Goal: Task Accomplishment & Management: Use online tool/utility

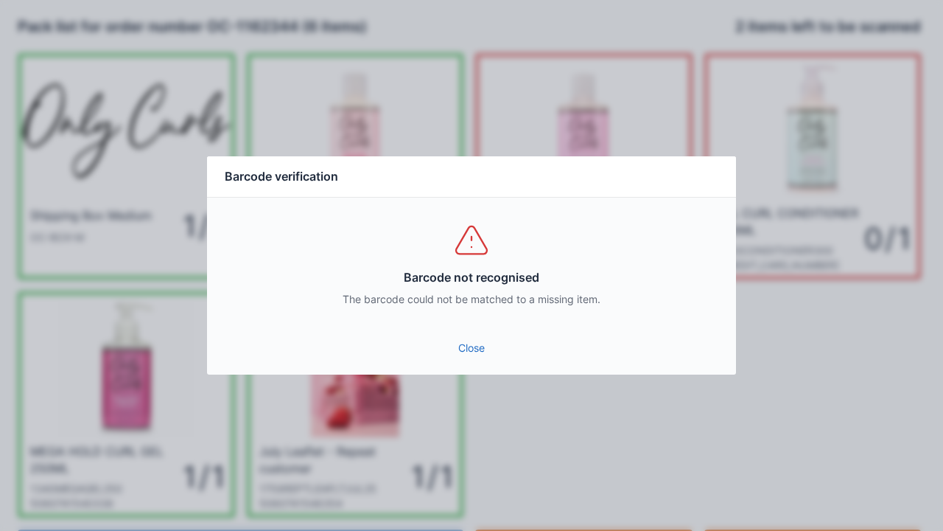
click at [472, 350] on link "Close" at bounding box center [471, 348] width 505 height 27
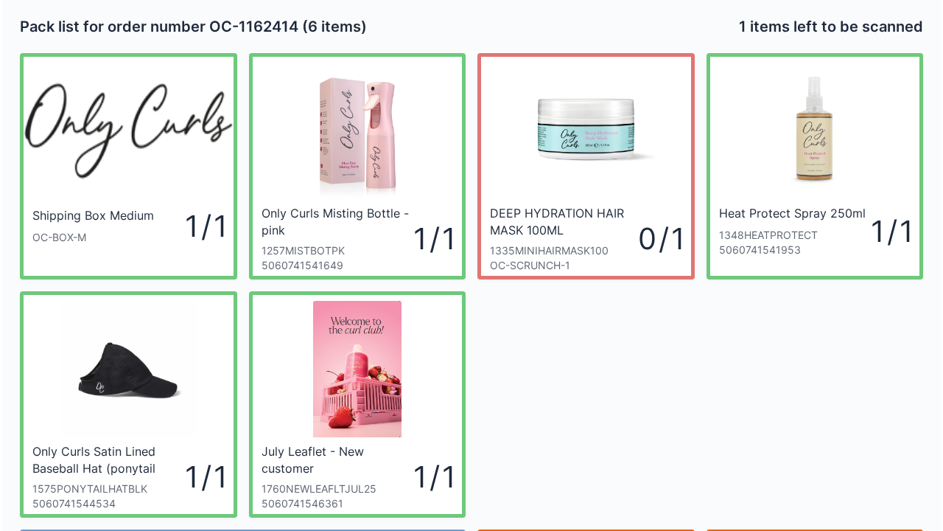
scroll to position [85, 0]
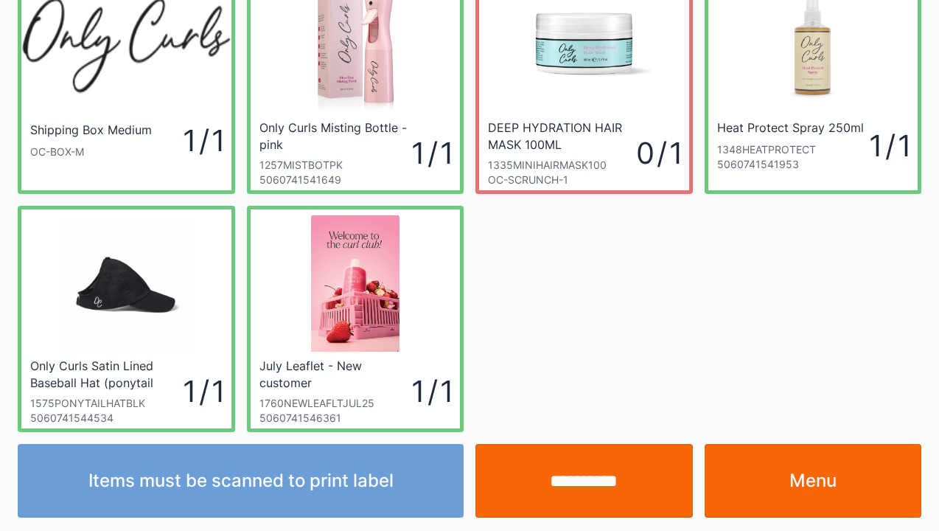
click at [617, 479] on input "**********" at bounding box center [583, 481] width 217 height 74
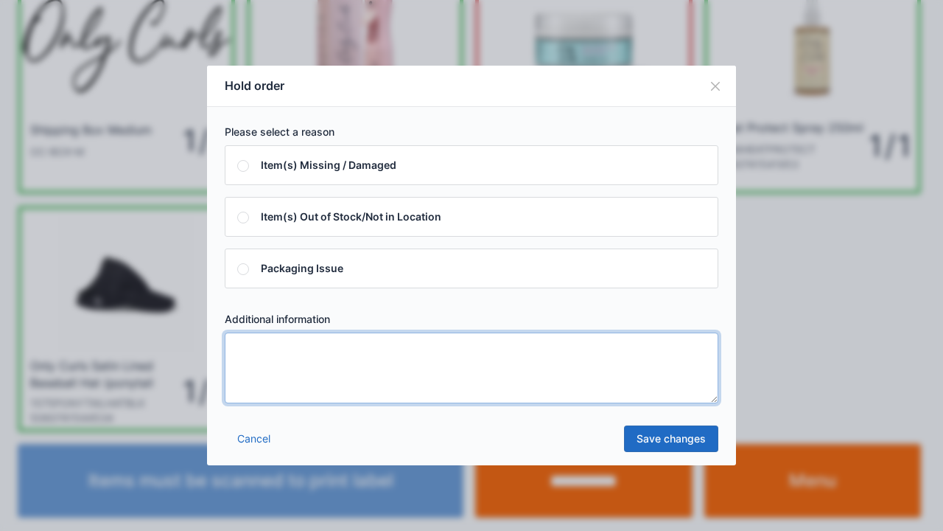
click at [289, 371] on textarea at bounding box center [472, 367] width 494 height 71
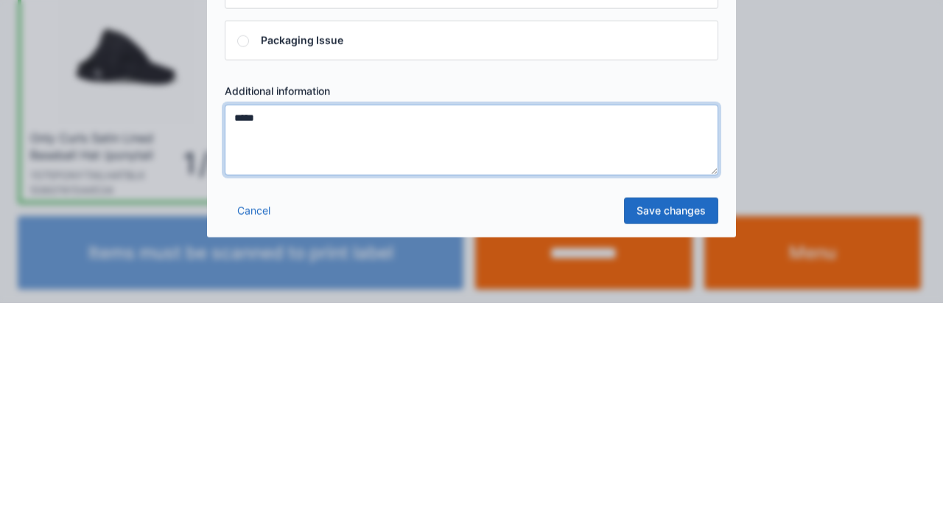
type textarea "*****"
click at [684, 442] on link "Save changes" at bounding box center [671, 438] width 94 height 27
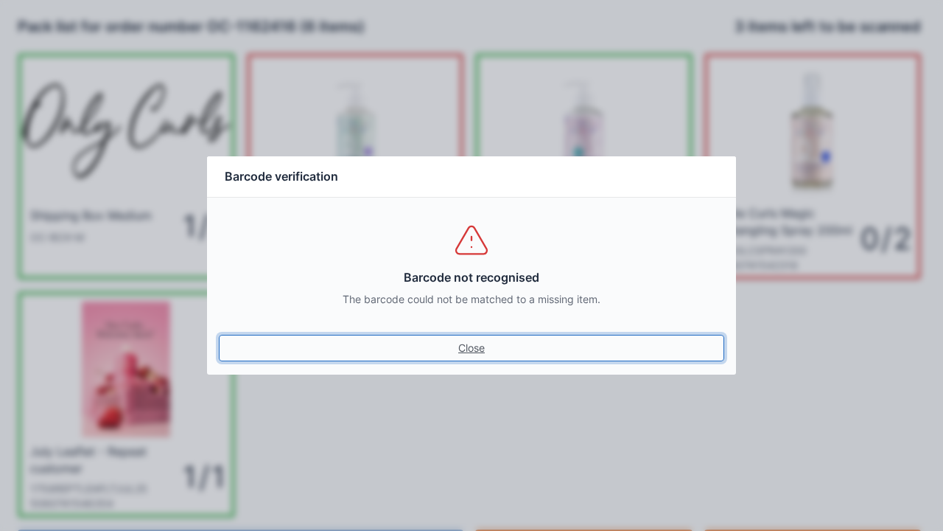
click at [451, 337] on link "Close" at bounding box center [471, 348] width 505 height 27
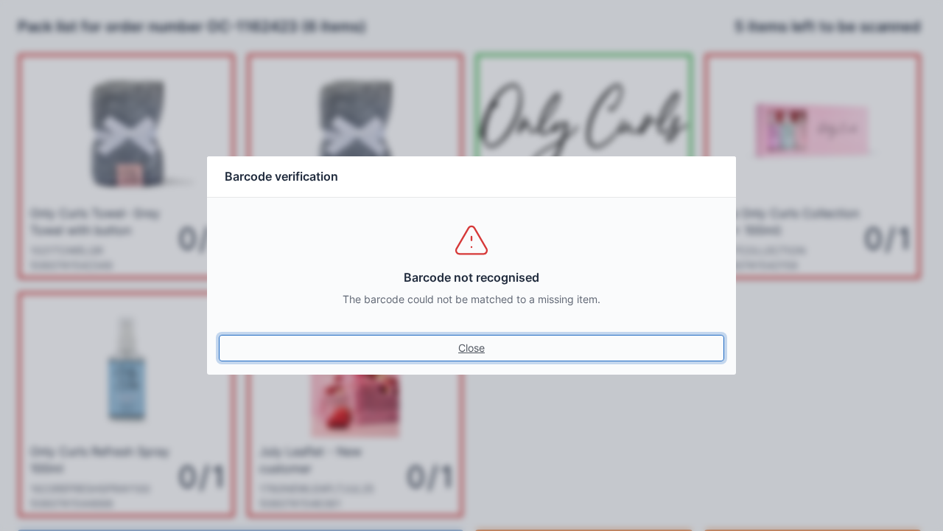
click at [464, 349] on link "Close" at bounding box center [471, 348] width 505 height 27
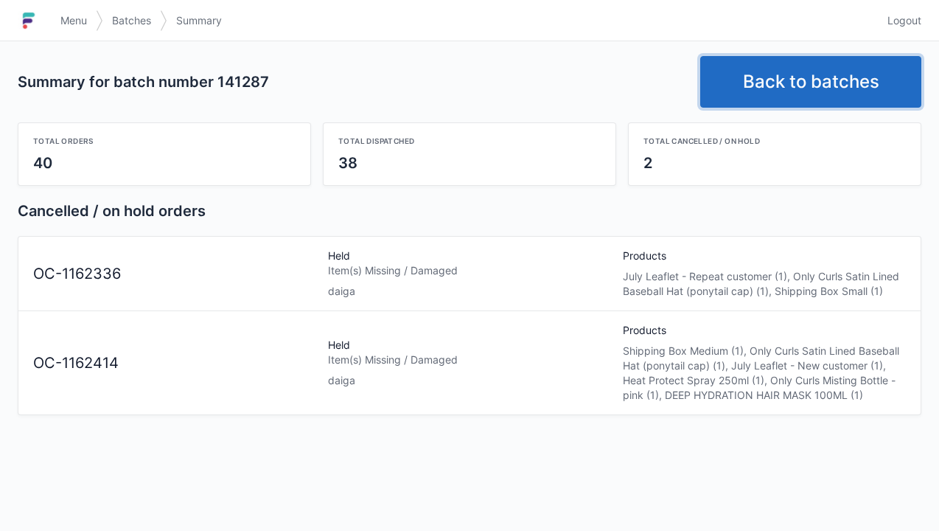
click at [791, 81] on link "Back to batches" at bounding box center [810, 82] width 221 height 52
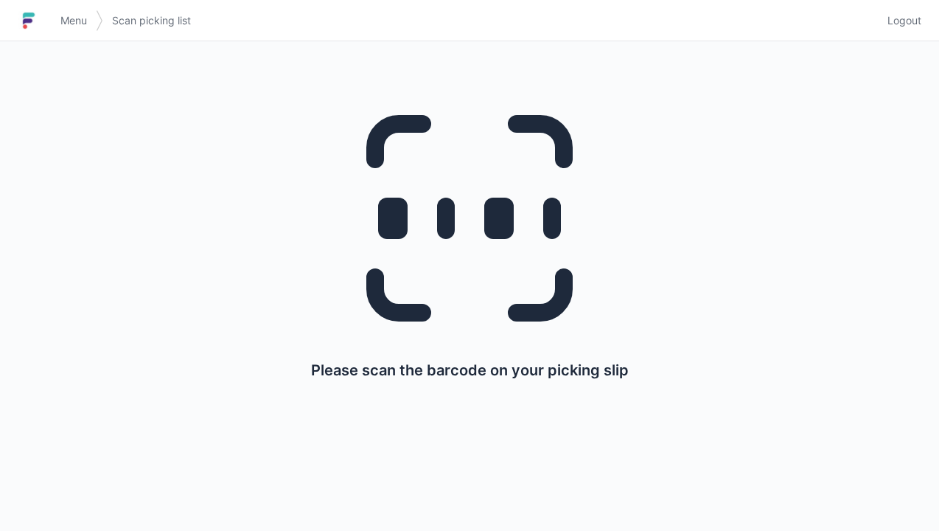
click at [60, 16] on span "Menu" at bounding box center [73, 20] width 27 height 15
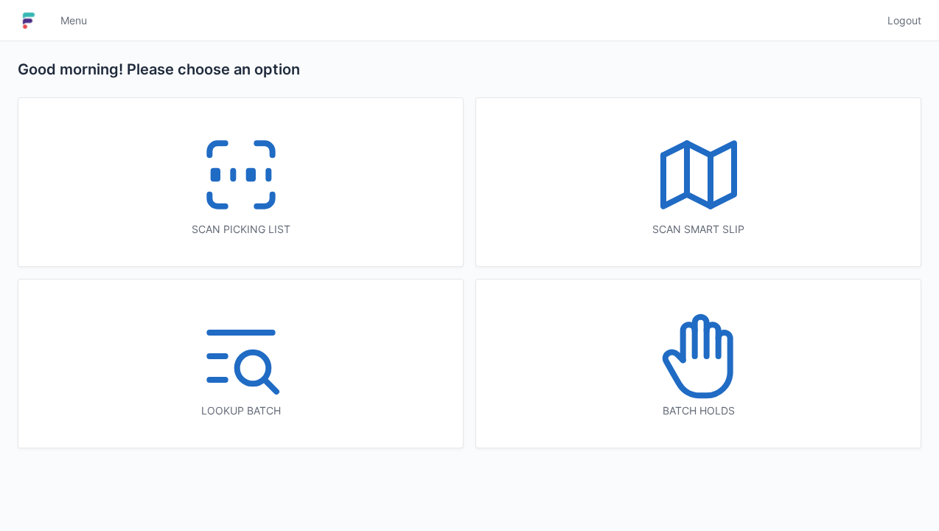
click at [700, 348] on icon at bounding box center [698, 356] width 94 height 94
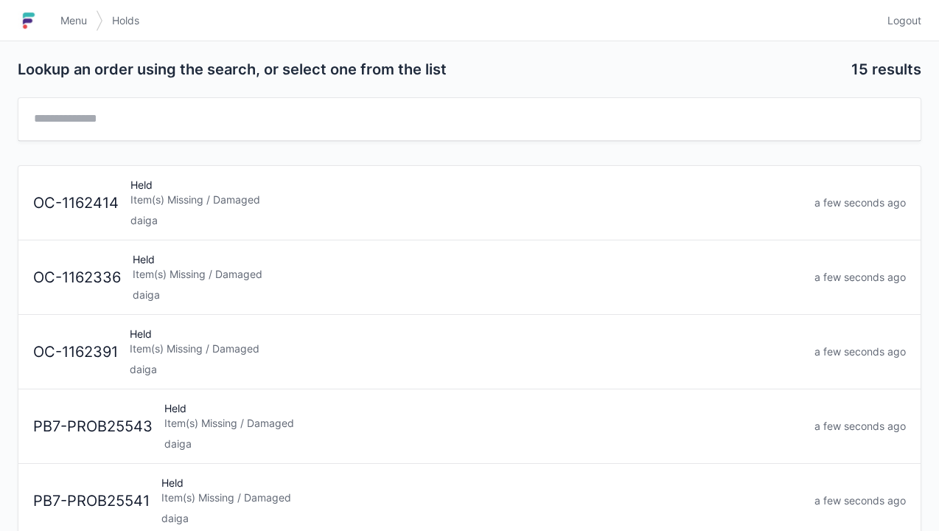
click at [189, 196] on div "Item(s) Missing / Damaged" at bounding box center [466, 199] width 672 height 15
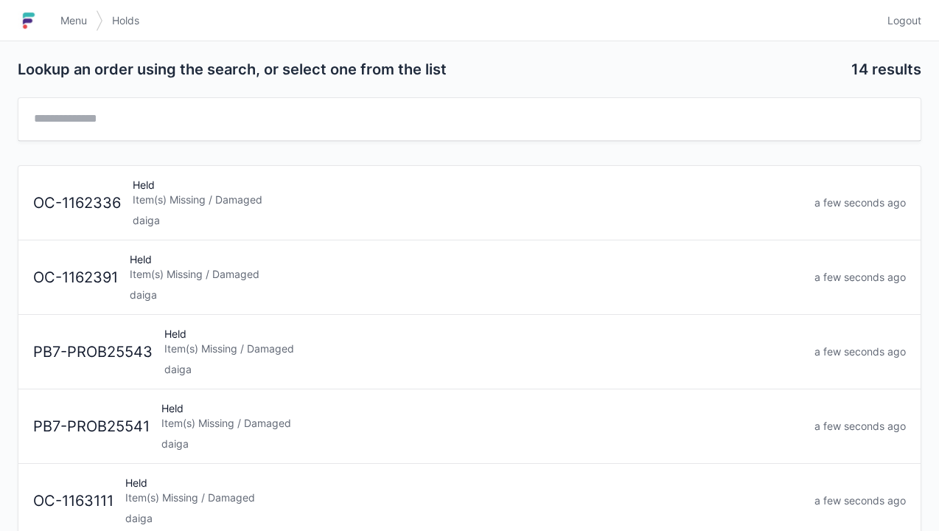
click at [203, 184] on div "Held Item(s) Missing / Damaged daiga" at bounding box center [468, 203] width 682 height 50
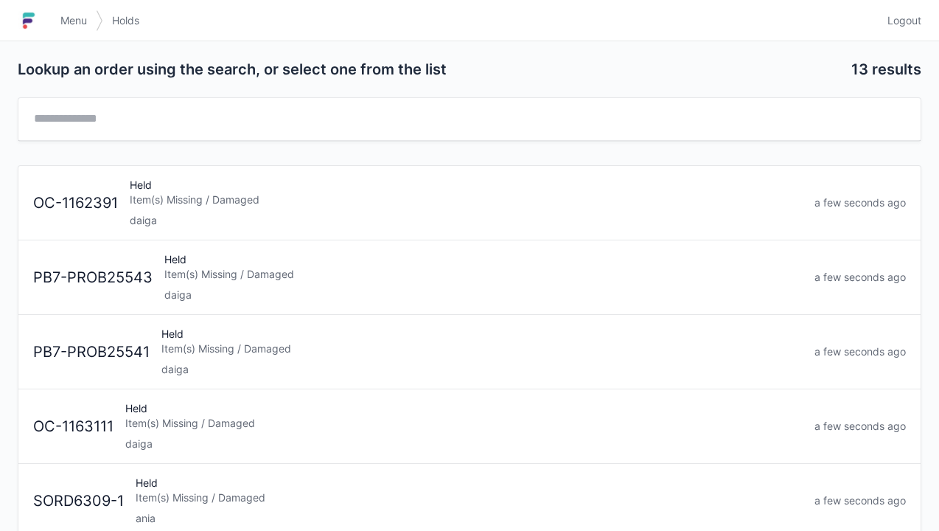
click at [215, 343] on div "Item(s) Missing / Damaged" at bounding box center [481, 348] width 641 height 15
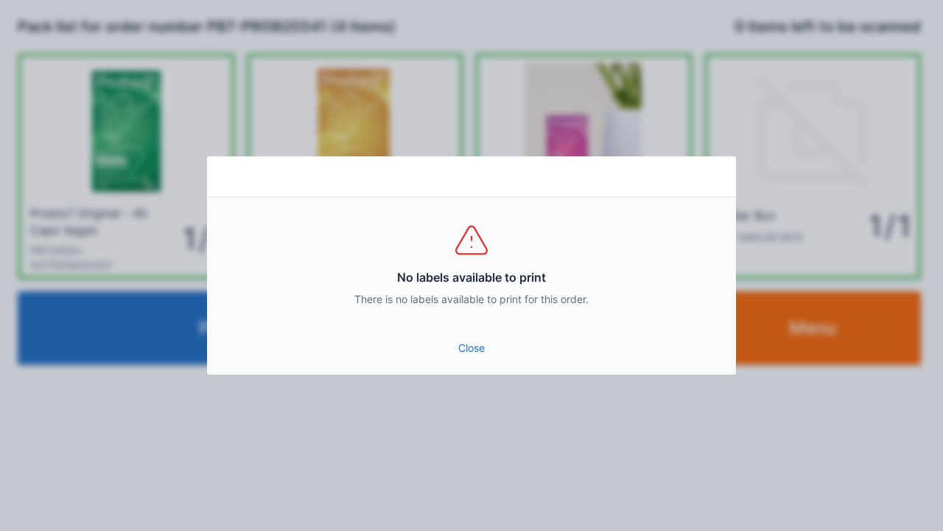
click at [472, 337] on link "Close" at bounding box center [471, 348] width 505 height 27
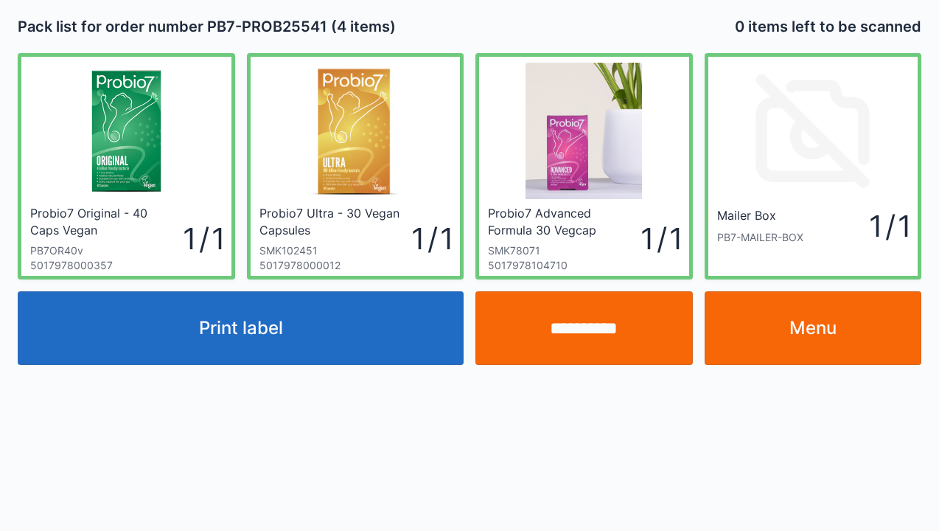
click at [825, 333] on link "Menu" at bounding box center [812, 328] width 217 height 74
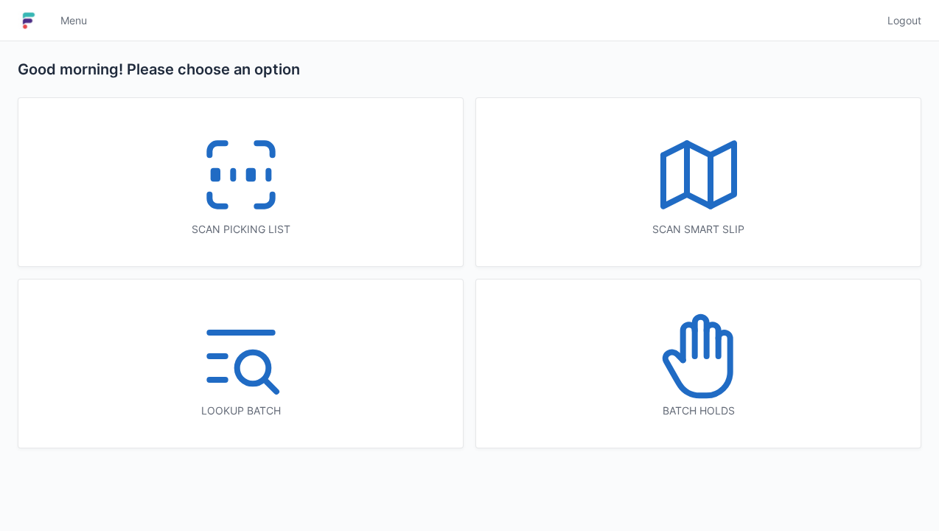
click at [684, 363] on icon at bounding box center [698, 356] width 94 height 94
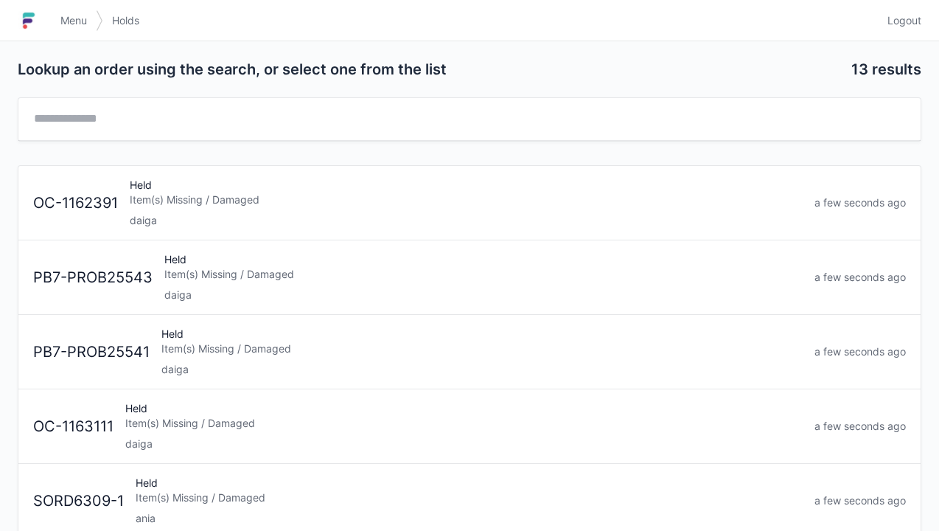
click at [186, 202] on div "Item(s) Missing / Damaged" at bounding box center [466, 199] width 673 height 15
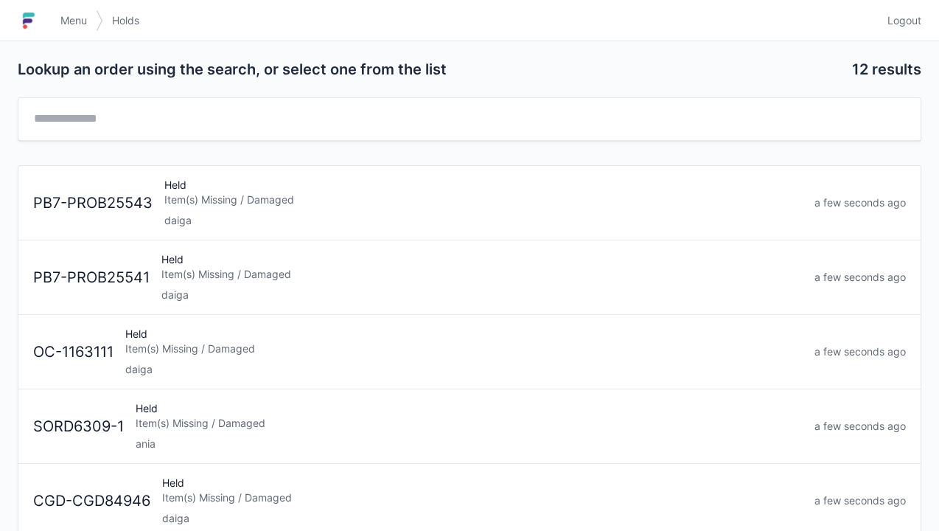
click at [128, 341] on div "Item(s) Missing / Damaged" at bounding box center [463, 348] width 677 height 15
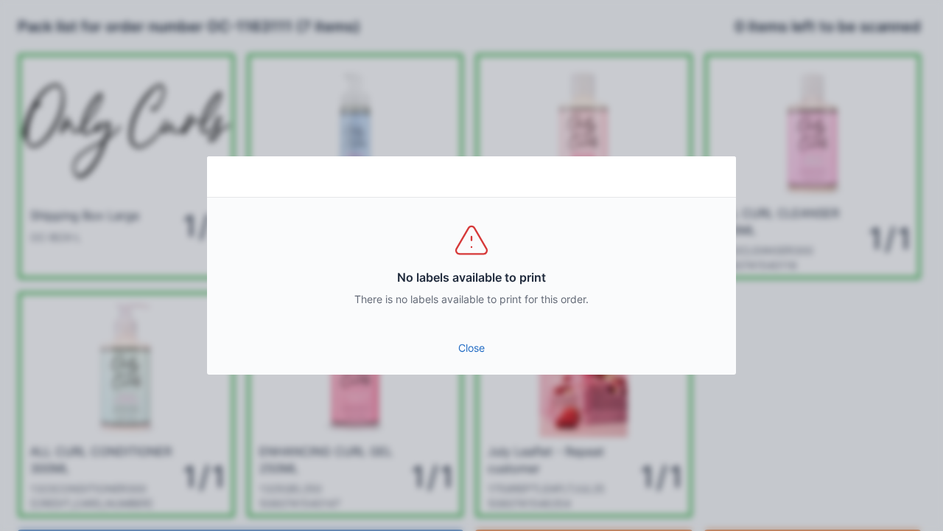
click at [452, 355] on link "Close" at bounding box center [471, 348] width 505 height 27
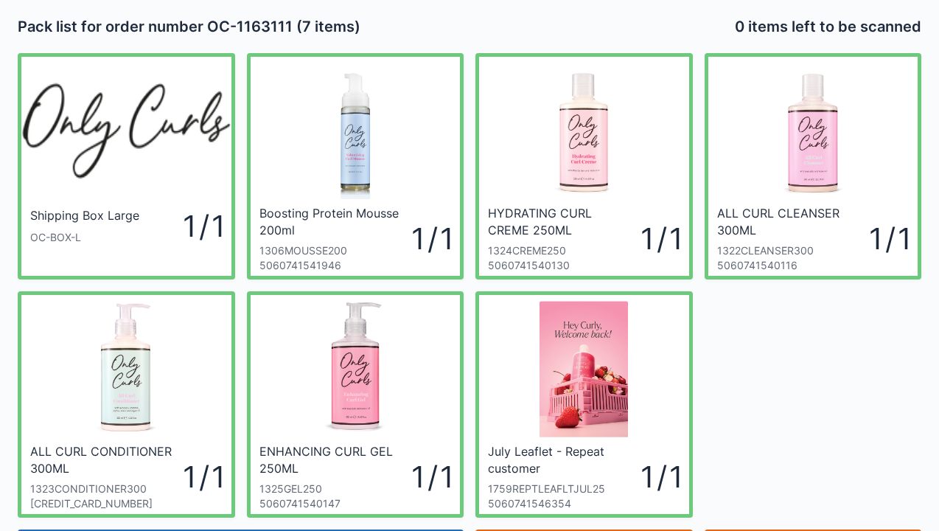
scroll to position [85, 0]
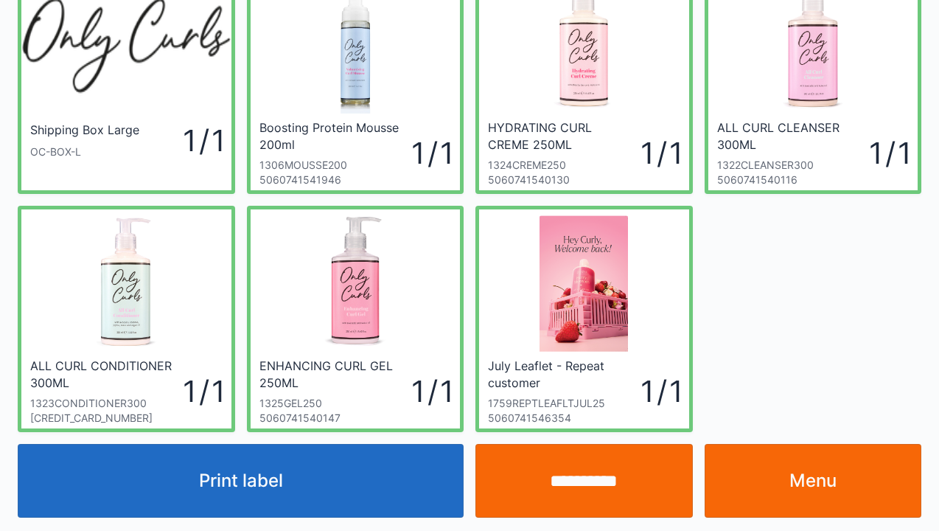
click at [802, 492] on link "Menu" at bounding box center [812, 481] width 217 height 74
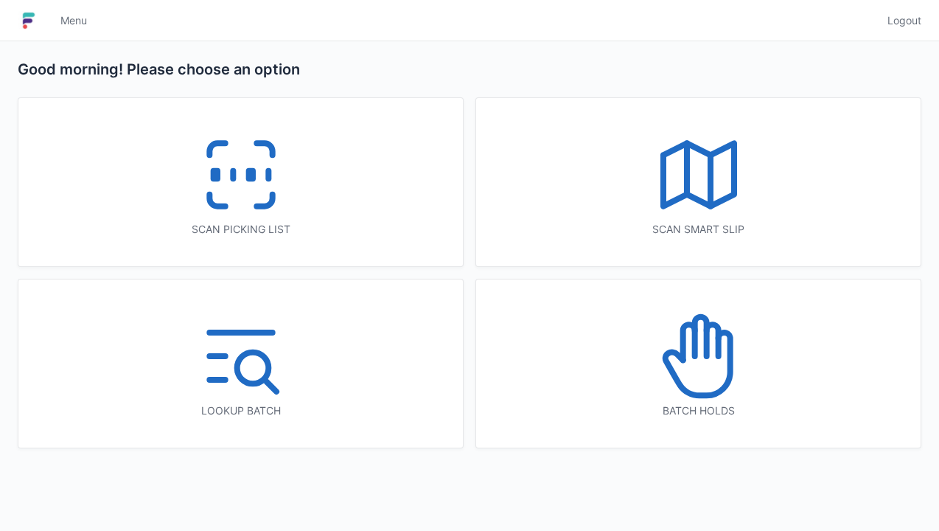
click at [221, 168] on icon at bounding box center [241, 174] width 94 height 94
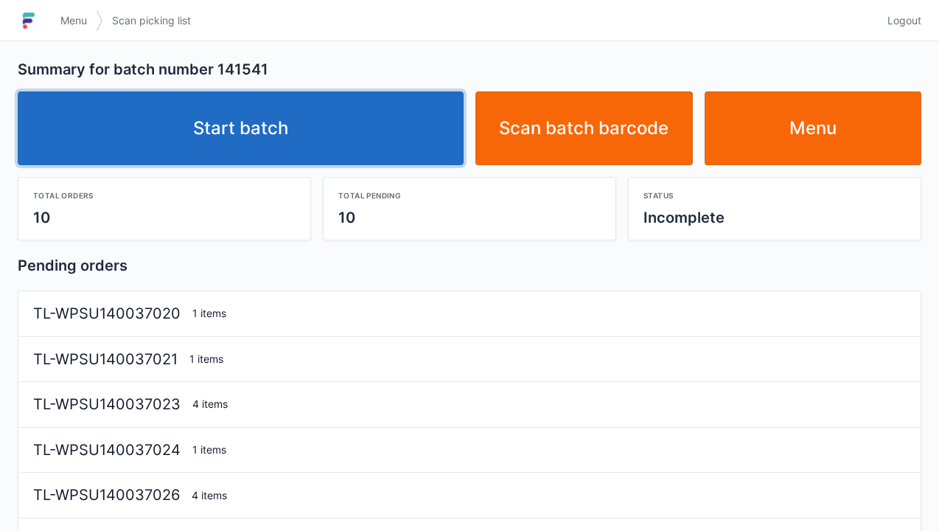
click at [283, 140] on link "Start batch" at bounding box center [241, 128] width 446 height 74
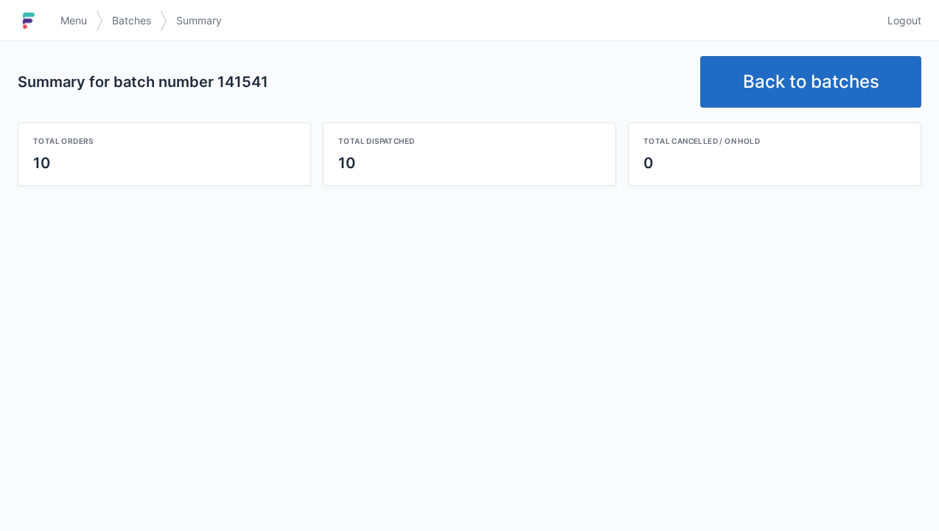
click at [776, 85] on link "Back to batches" at bounding box center [810, 82] width 221 height 52
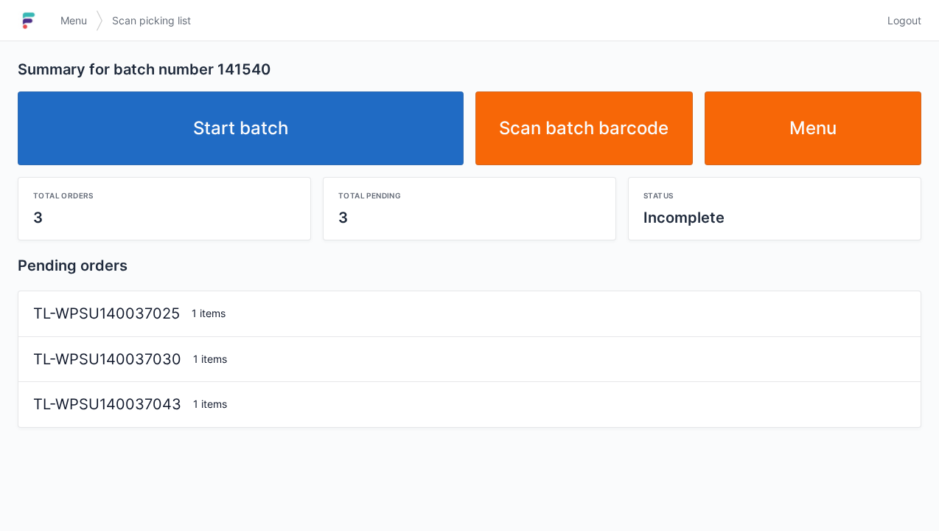
click at [274, 130] on link "Start batch" at bounding box center [241, 128] width 446 height 74
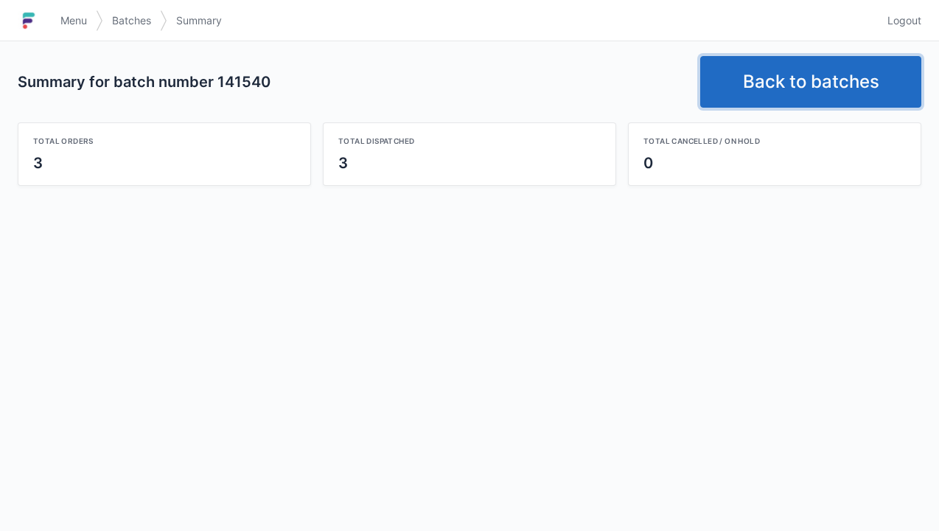
click at [796, 71] on link "Back to batches" at bounding box center [810, 82] width 221 height 52
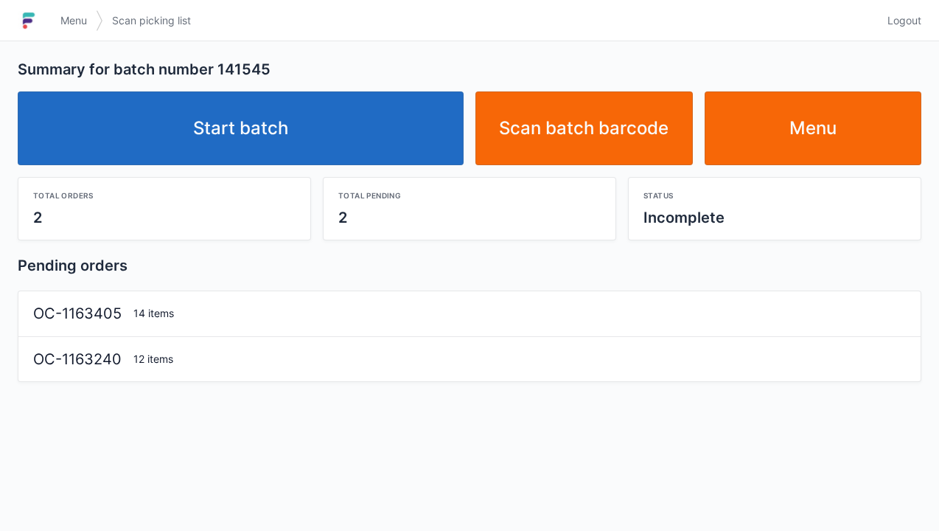
click at [266, 135] on link "Start batch" at bounding box center [241, 128] width 446 height 74
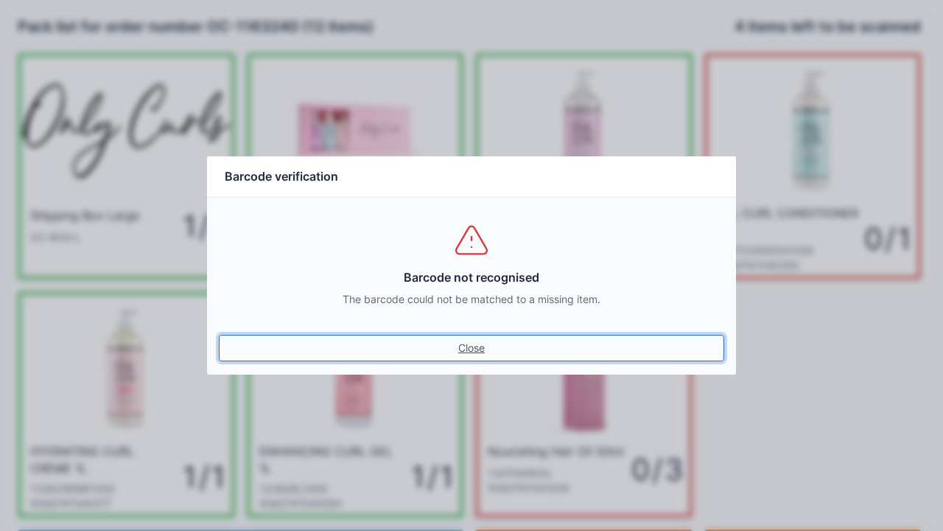
click at [475, 349] on link "Close" at bounding box center [471, 348] width 505 height 27
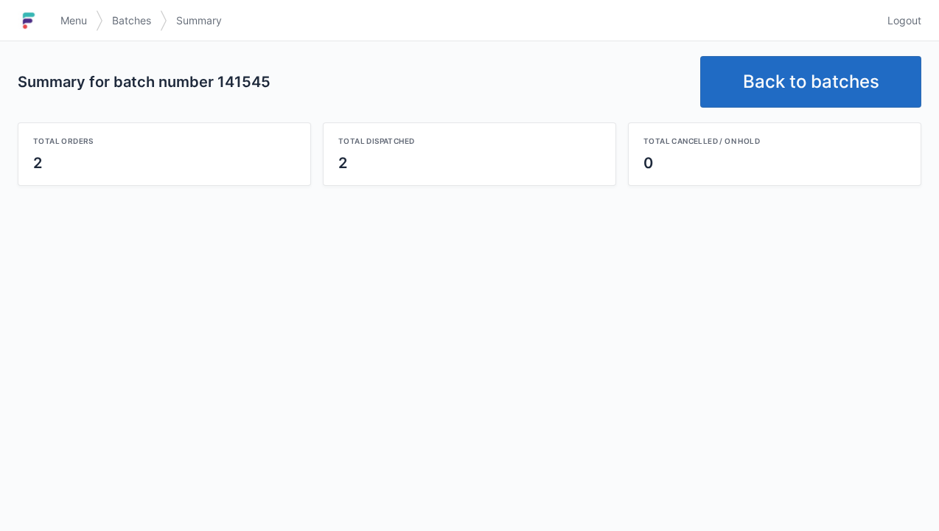
click at [804, 79] on link "Back to batches" at bounding box center [810, 82] width 221 height 52
